Goal: Task Accomplishment & Management: Use online tool/utility

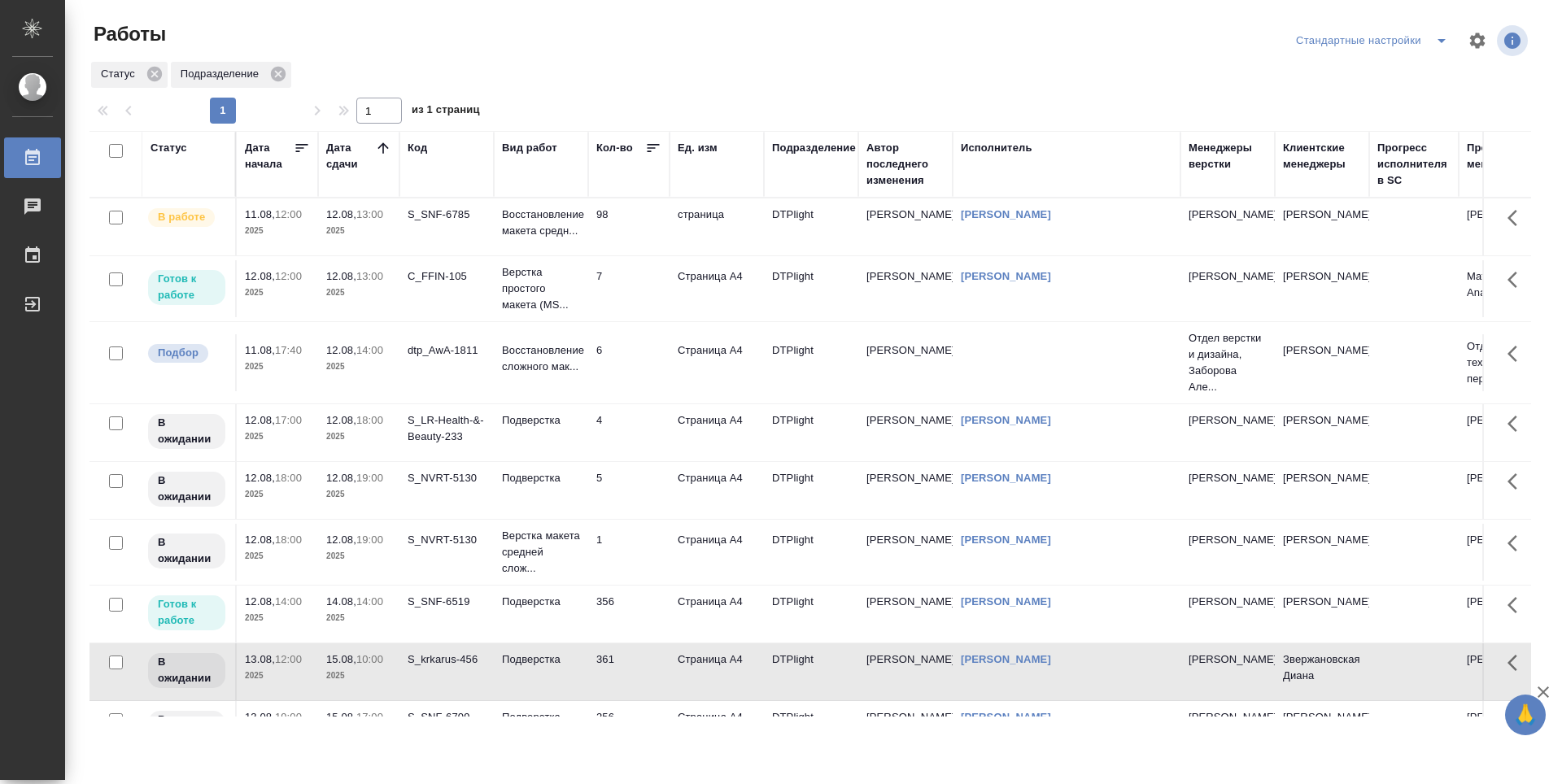
click at [431, 255] on td "C_FFIN-105" at bounding box center [447, 227] width 94 height 57
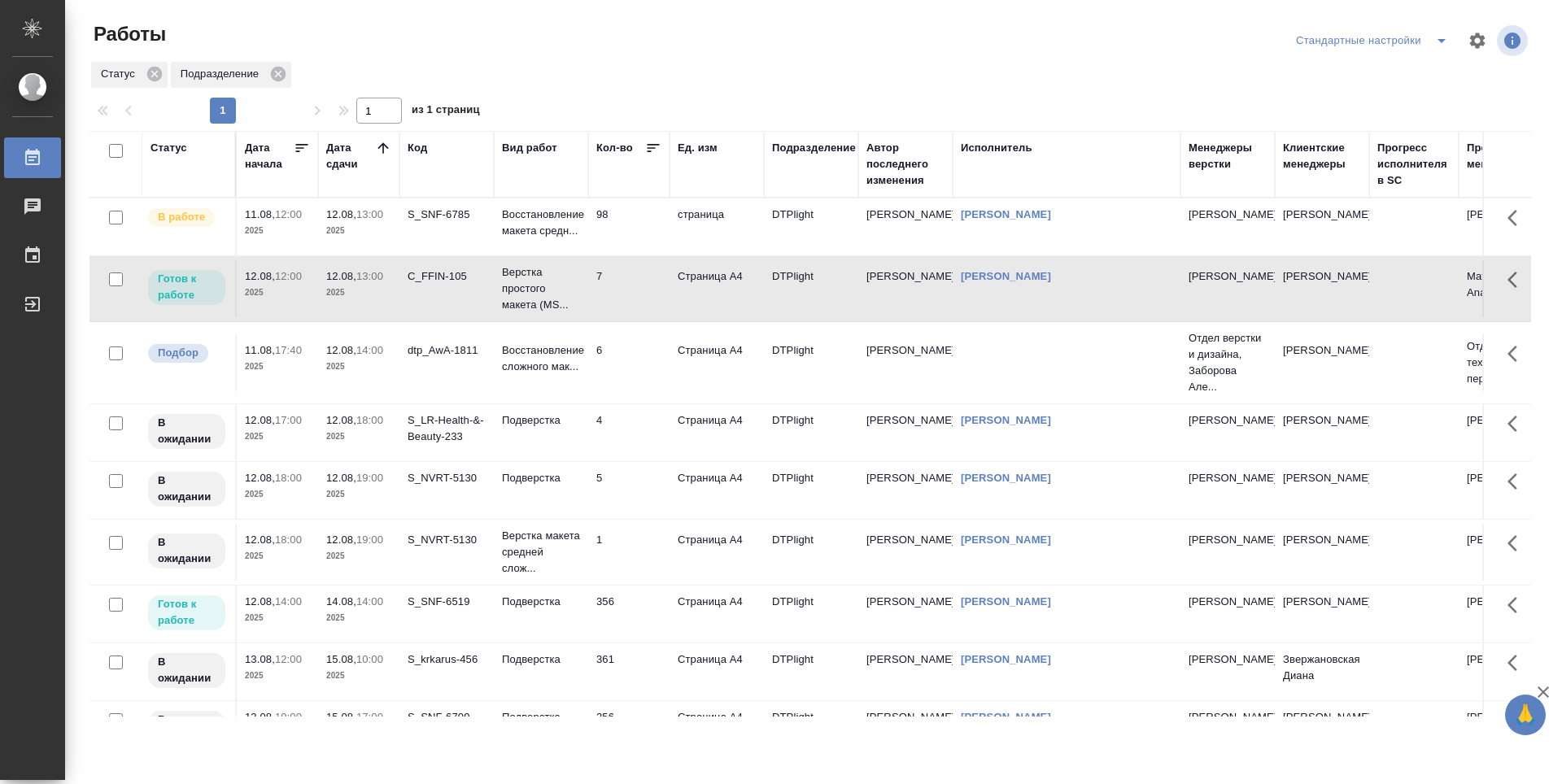
click at [431, 255] on td "C_FFIN-105" at bounding box center [447, 227] width 94 height 57
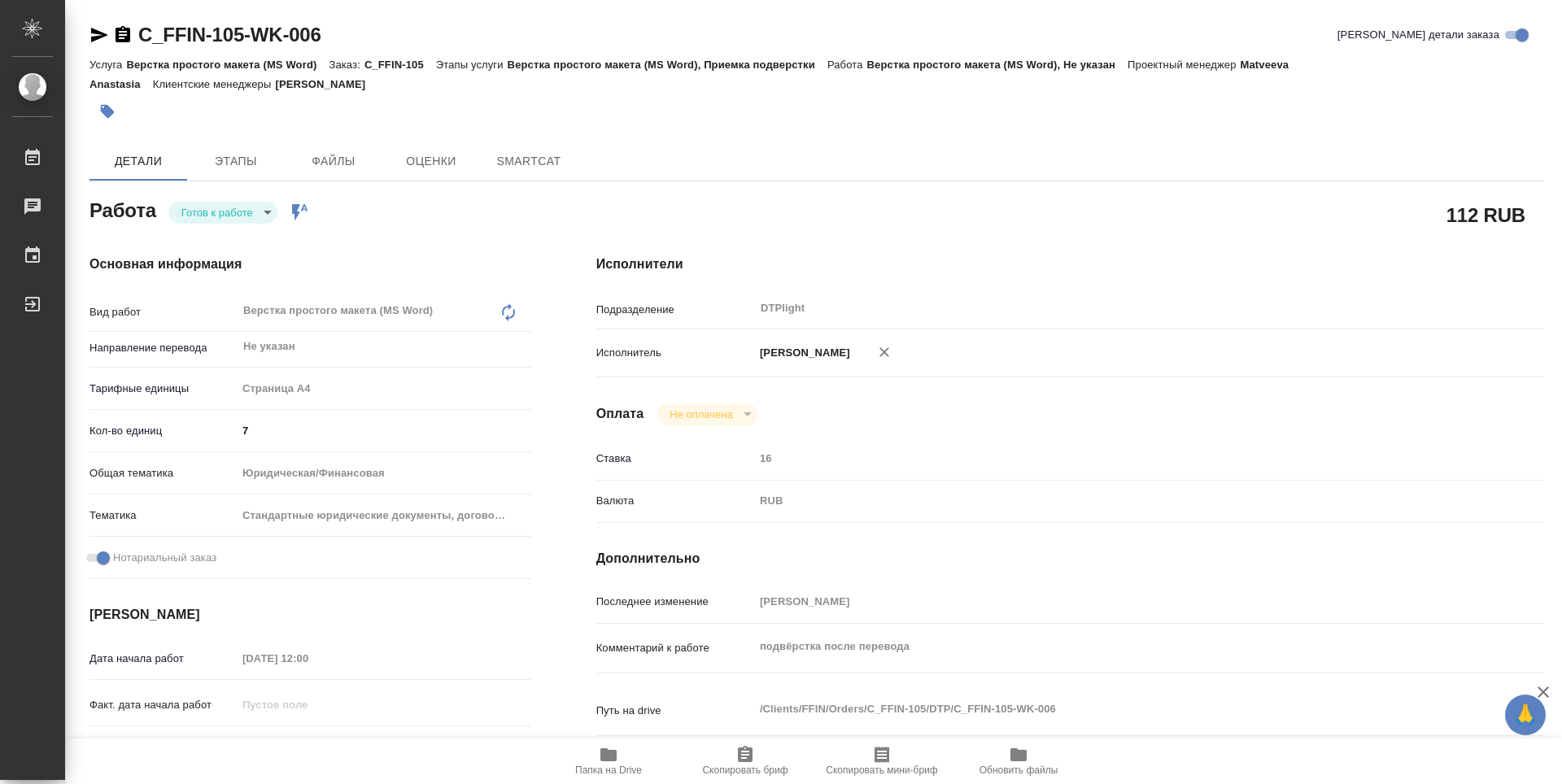
type textarea "x"
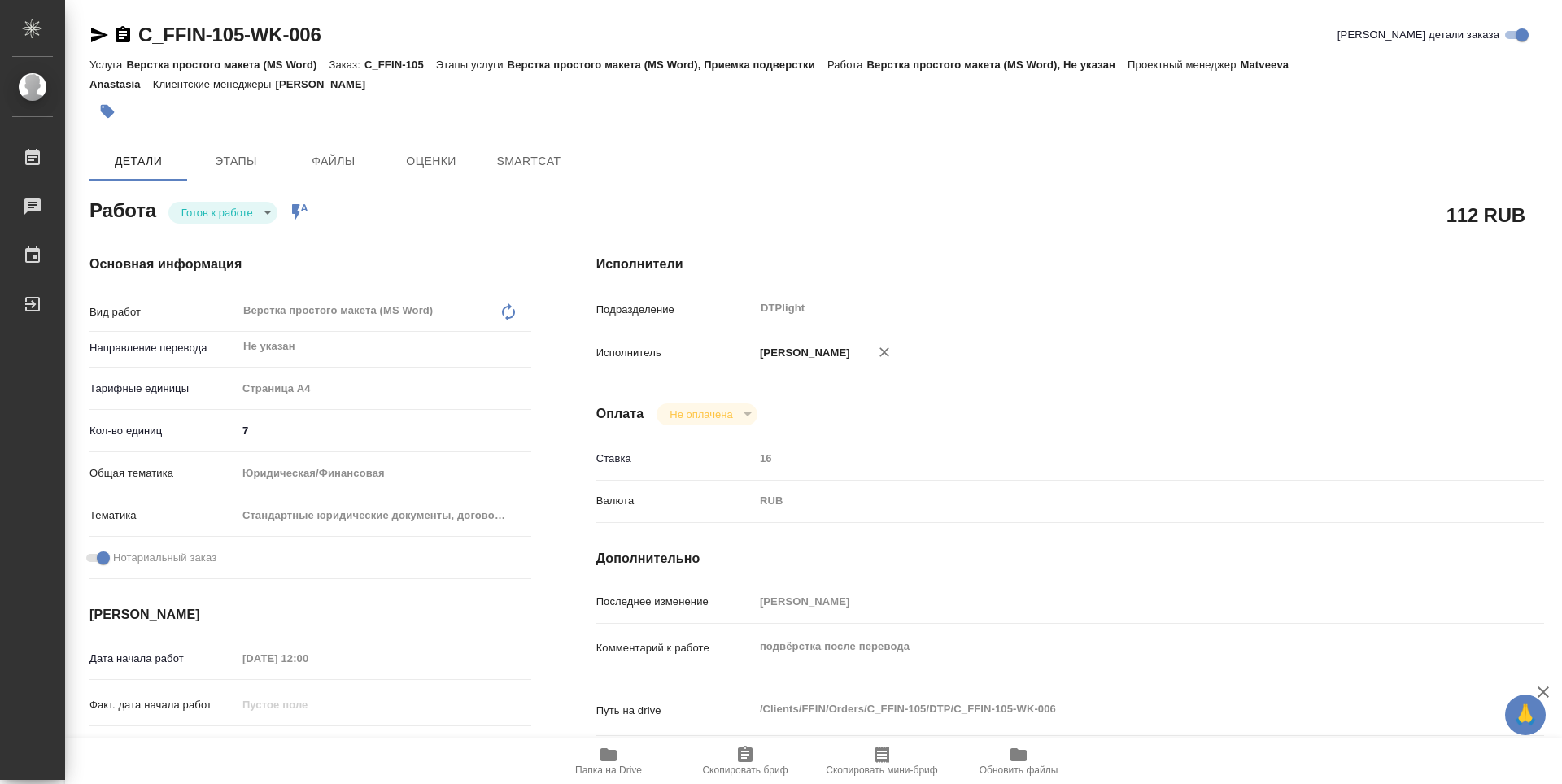
type textarea "x"
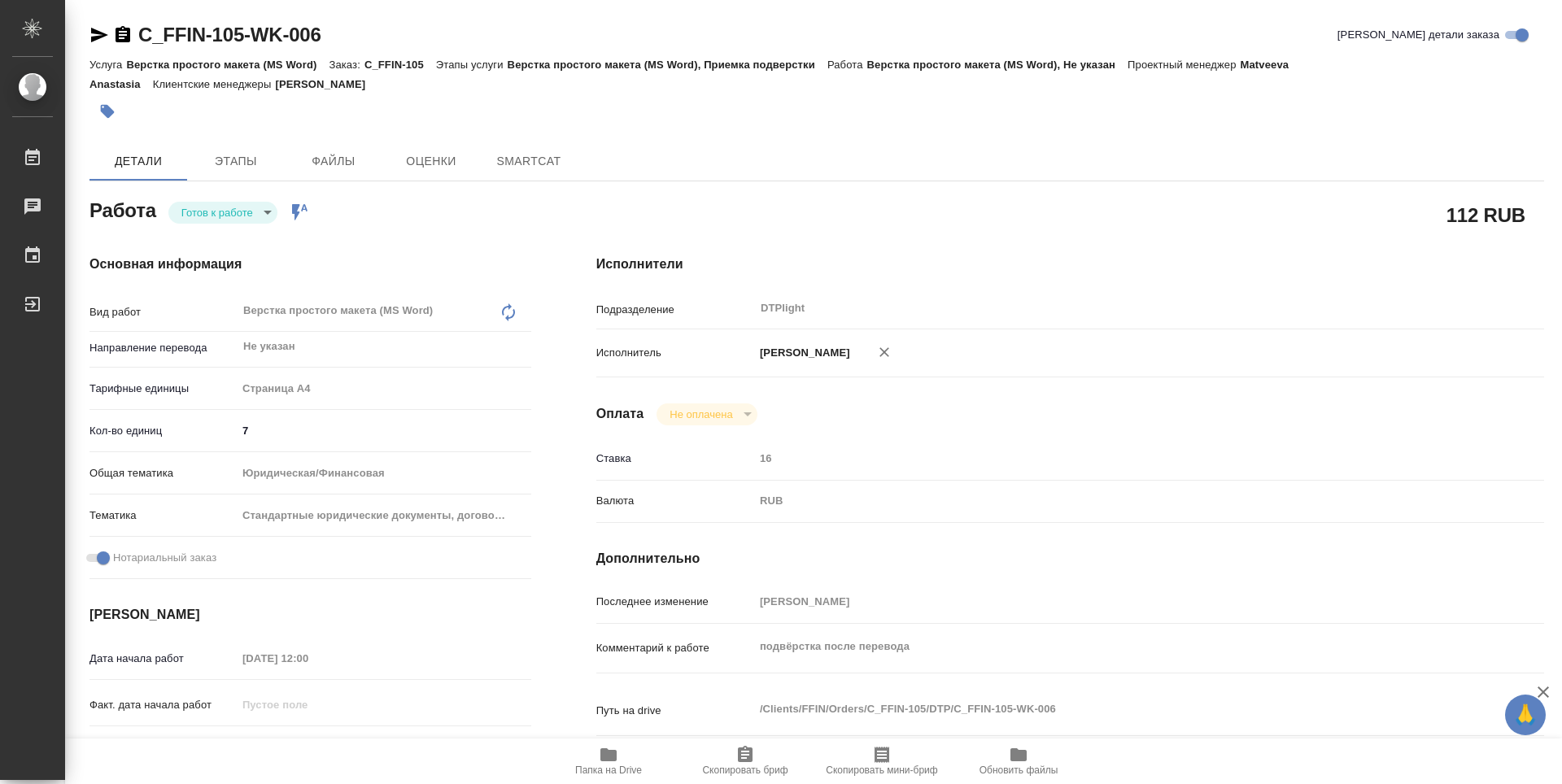
type textarea "x"
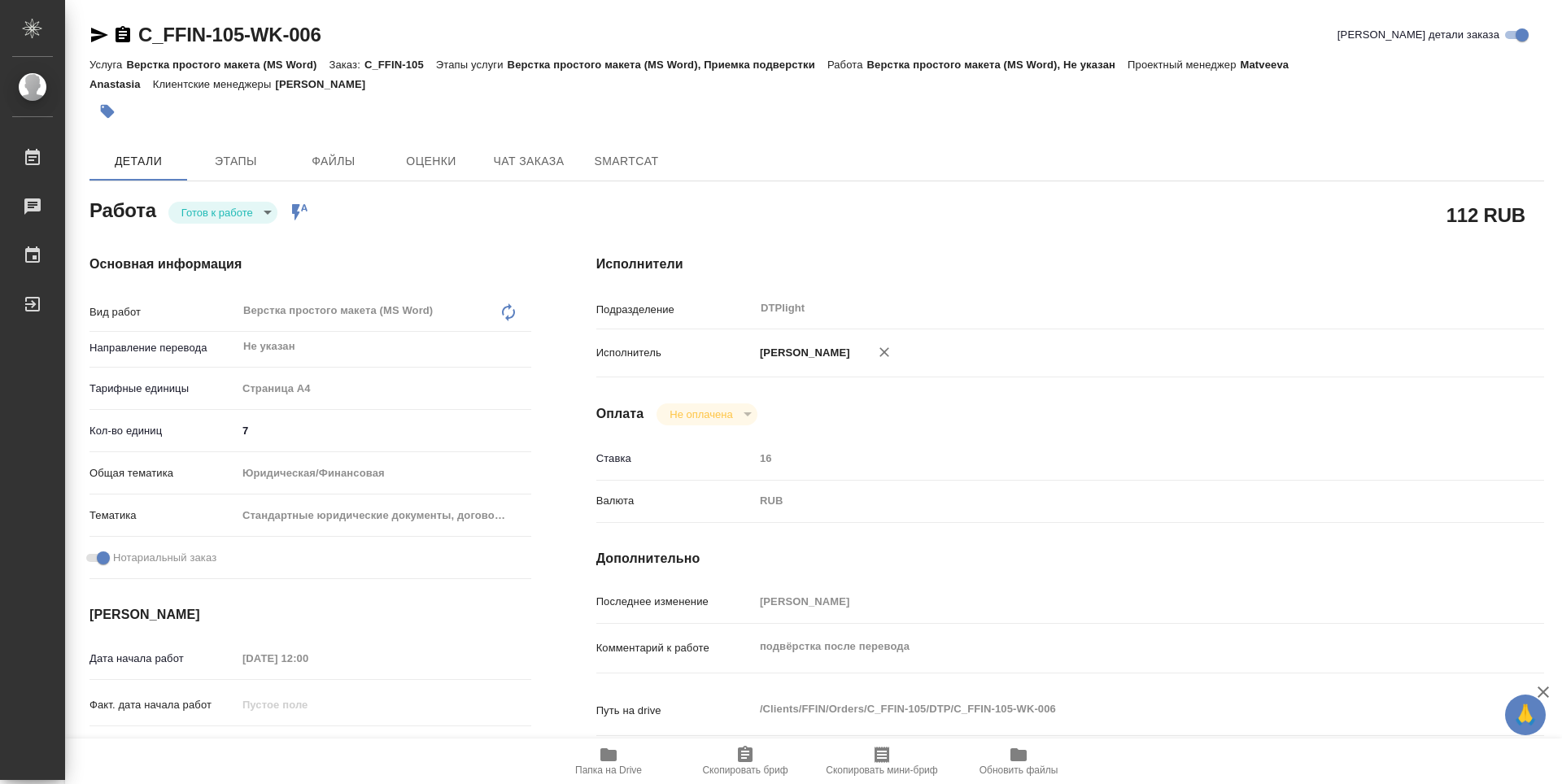
type textarea "x"
